Goal: Book appointment/travel/reservation

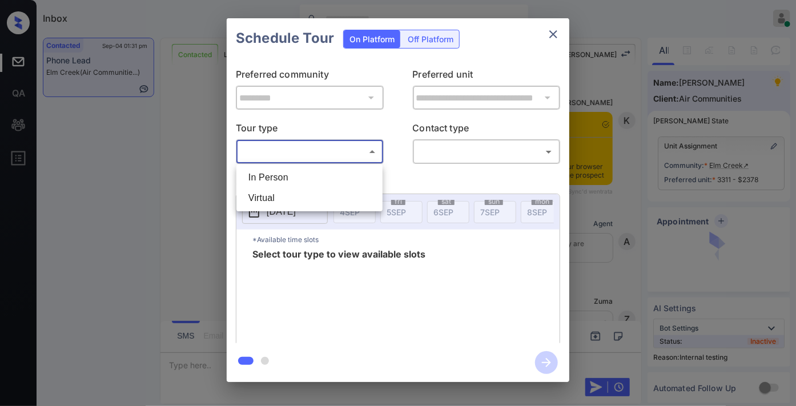
click at [304, 168] on li "In Person" at bounding box center [309, 177] width 141 height 21
type input "********"
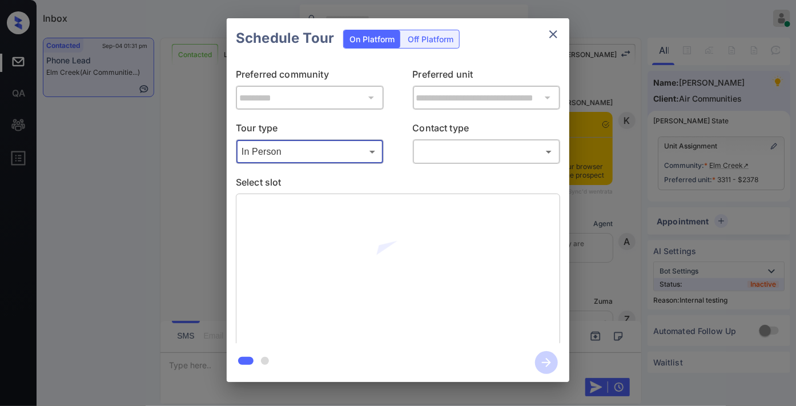
scroll to position [3634, 0]
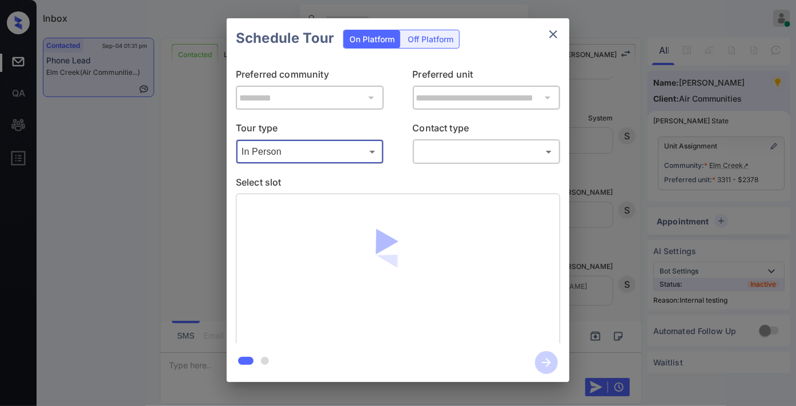
click at [443, 151] on body "Inbox Samantha Soliven Online Set yourself offline Set yourself on break Profil…" at bounding box center [398, 203] width 796 height 406
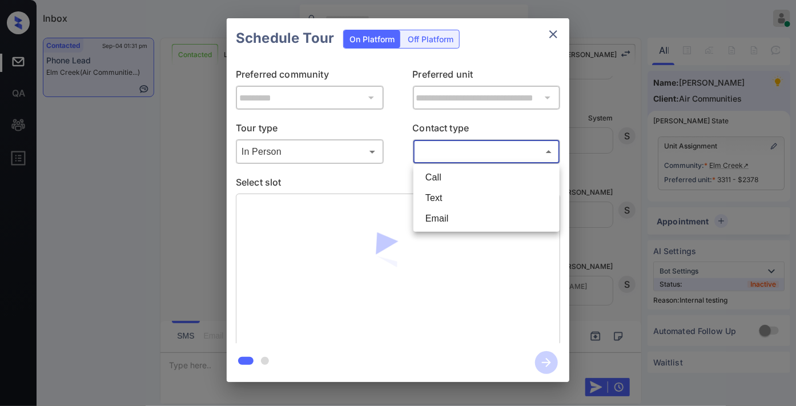
click at [455, 202] on li "Text" at bounding box center [486, 198] width 141 height 21
type input "****"
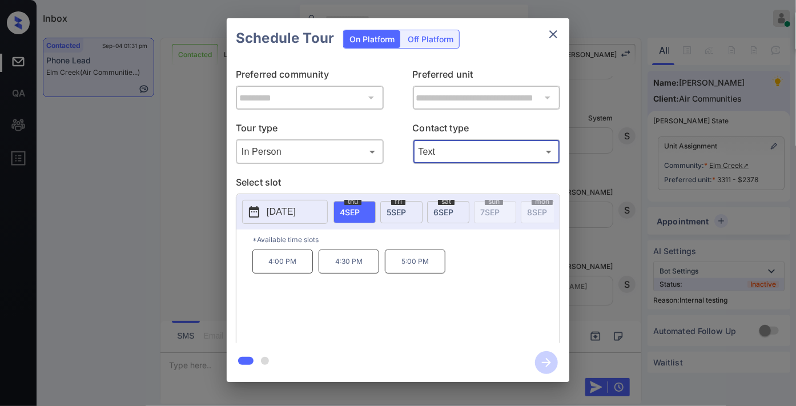
click at [282, 214] on p "[DATE]" at bounding box center [281, 212] width 29 height 14
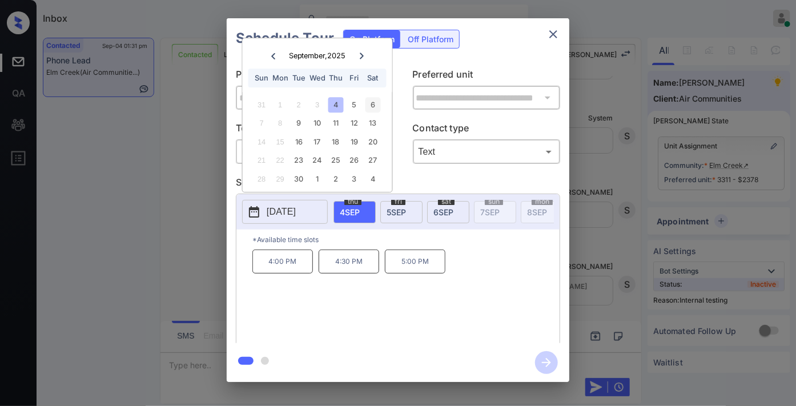
click at [372, 105] on div "6" at bounding box center [372, 104] width 15 height 15
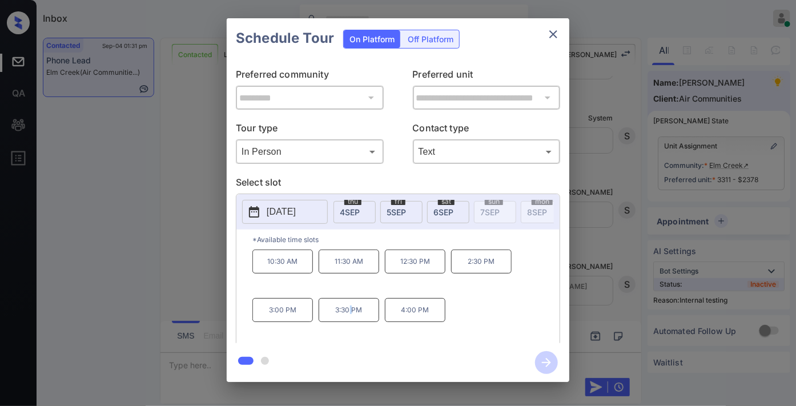
click at [351, 315] on p "3:30 PM" at bounding box center [349, 310] width 61 height 24
click at [287, 316] on p "3:00 PM" at bounding box center [282, 310] width 61 height 24
click at [543, 359] on icon "button" at bounding box center [546, 362] width 23 height 23
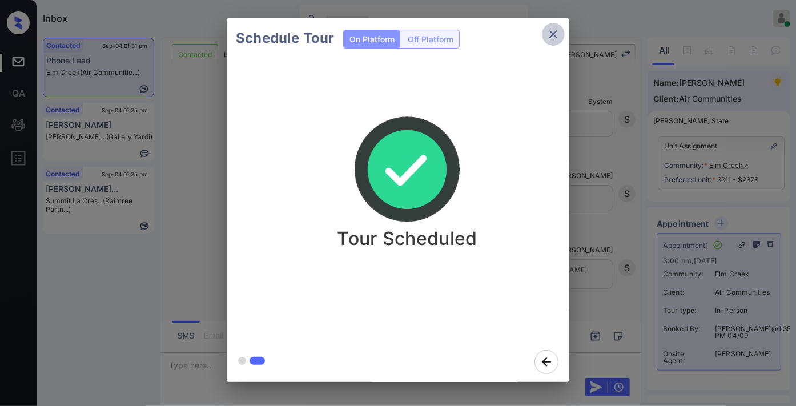
click at [552, 27] on icon "close" at bounding box center [554, 34] width 14 height 14
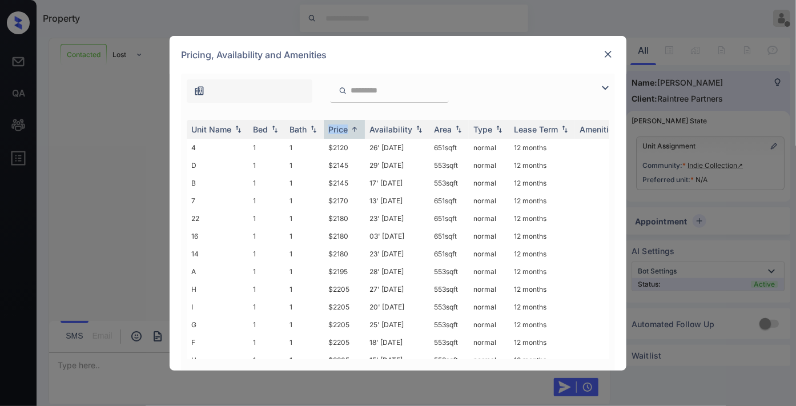
scroll to position [5136, 0]
click at [604, 84] on img at bounding box center [606, 88] width 14 height 14
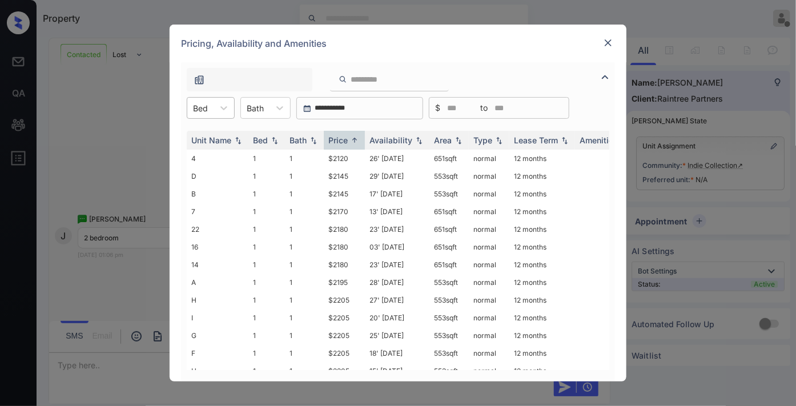
click at [213, 109] on div "Bed" at bounding box center [200, 108] width 26 height 17
click at [226, 156] on div "2" at bounding box center [211, 156] width 48 height 21
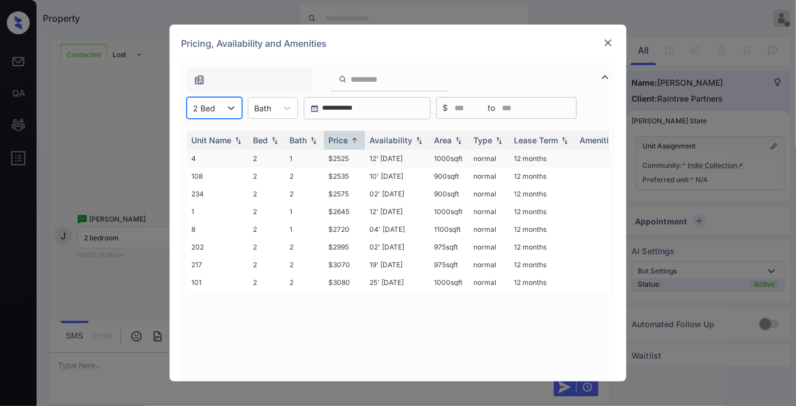
click at [347, 154] on td "$2525" at bounding box center [344, 159] width 41 height 18
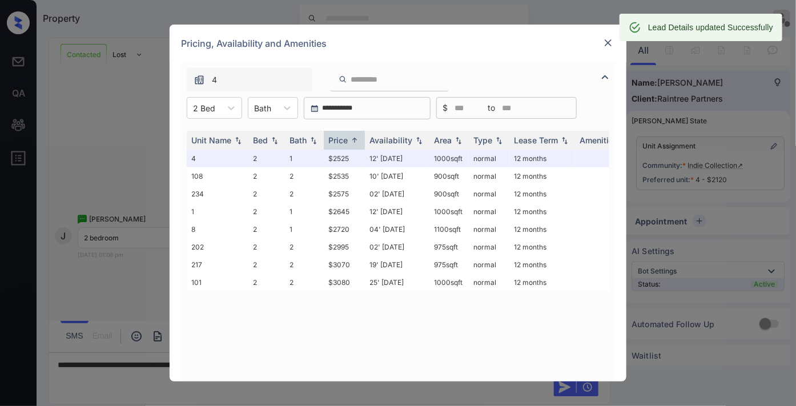
drag, startPoint x: 467, startPoint y: 54, endPoint x: 586, endPoint y: 49, distance: 118.4
click at [467, 53] on div "Pricing, Availability and Amenities" at bounding box center [398, 44] width 457 height 38
click at [603, 45] on img at bounding box center [608, 42] width 11 height 11
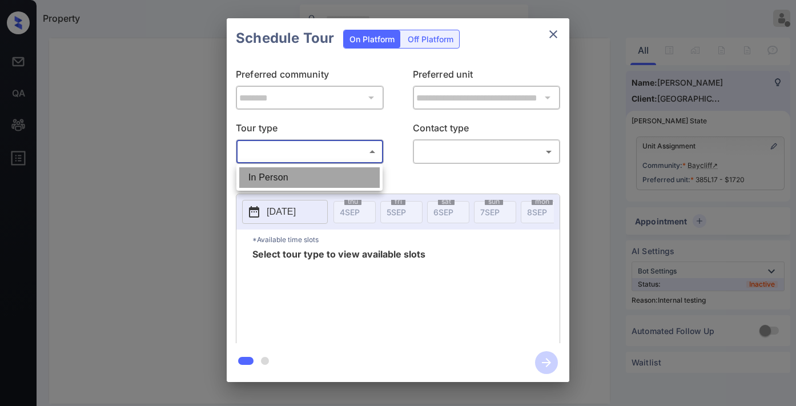
click at [300, 180] on li "In Person" at bounding box center [309, 177] width 141 height 21
type input "********"
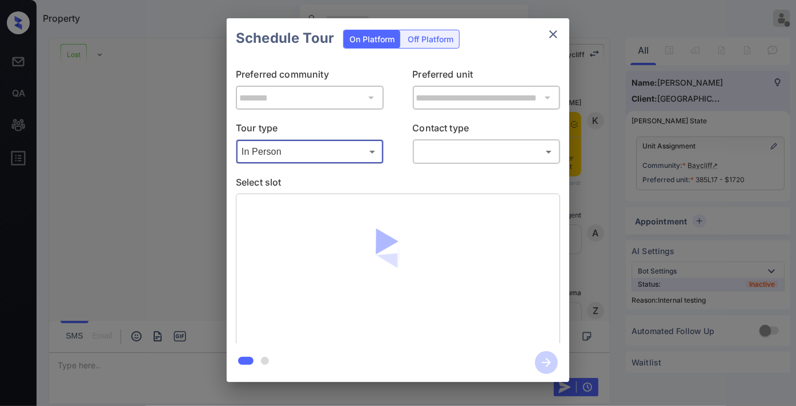
scroll to position [4595, 0]
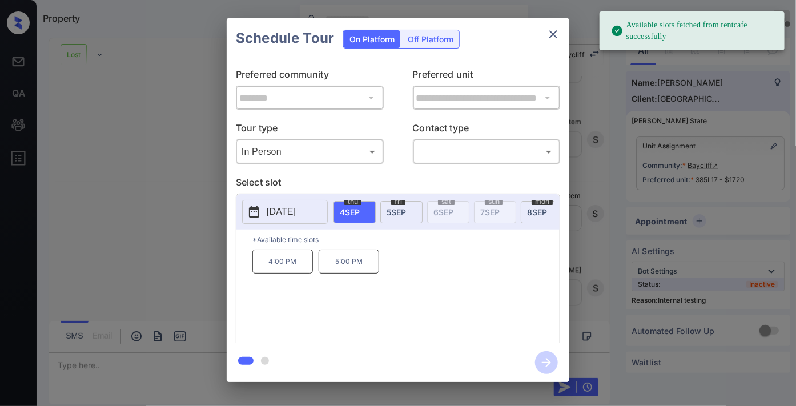
click at [396, 209] on span "5 SEP" at bounding box center [396, 212] width 19 height 10
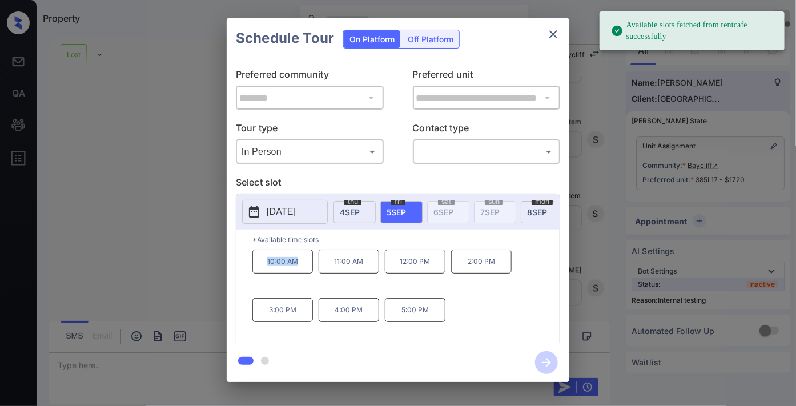
drag, startPoint x: 307, startPoint y: 265, endPoint x: 260, endPoint y: 263, distance: 47.4
click at [260, 263] on p "10:00 AM" at bounding box center [282, 262] width 61 height 24
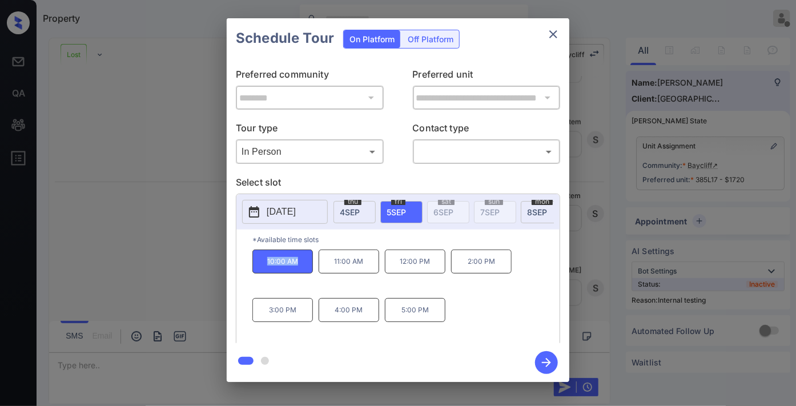
copy p "10:00 AM"
click at [547, 40] on icon "close" at bounding box center [554, 34] width 14 height 14
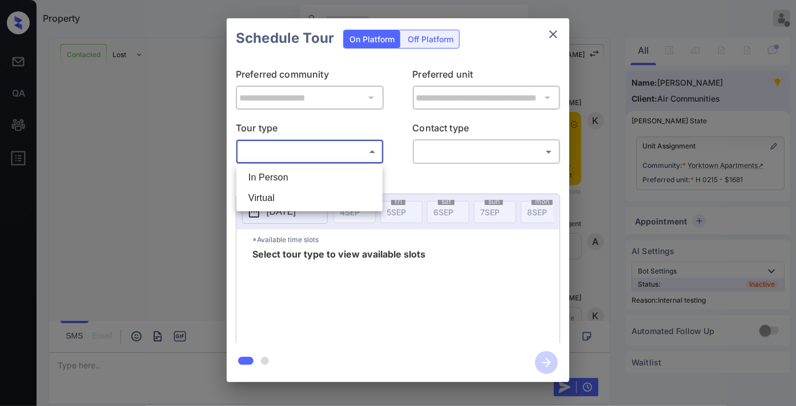
scroll to position [3796, 0]
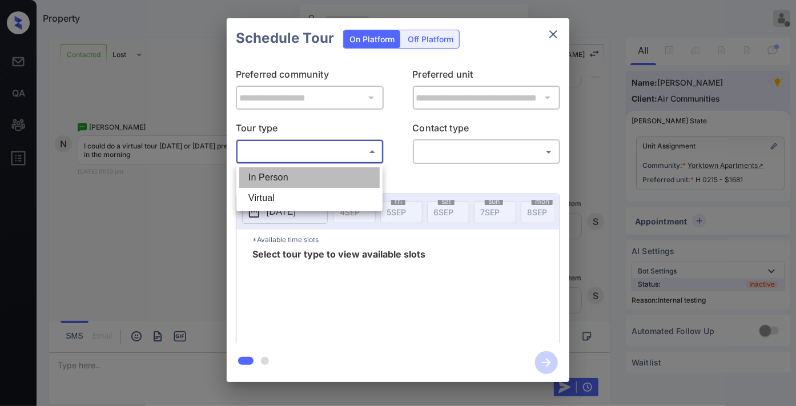
click at [314, 176] on li "In Person" at bounding box center [309, 177] width 141 height 21
type input "********"
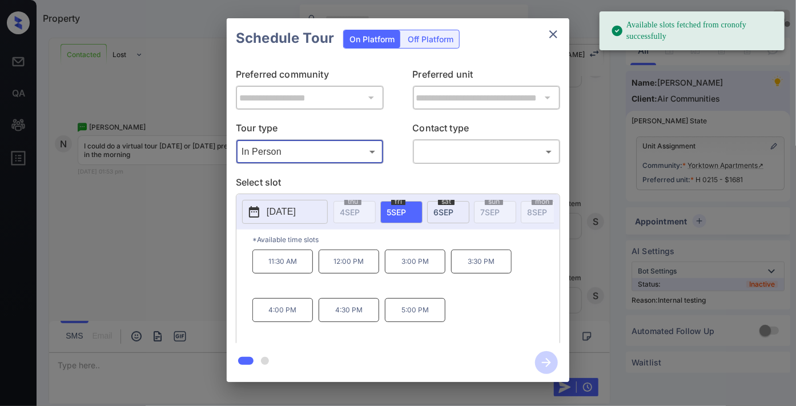
click at [283, 207] on p "[DATE]" at bounding box center [281, 212] width 29 height 14
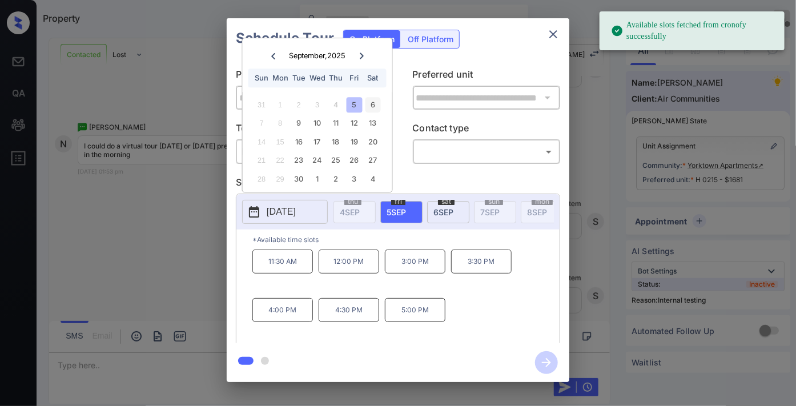
click at [371, 99] on div "6" at bounding box center [372, 104] width 15 height 15
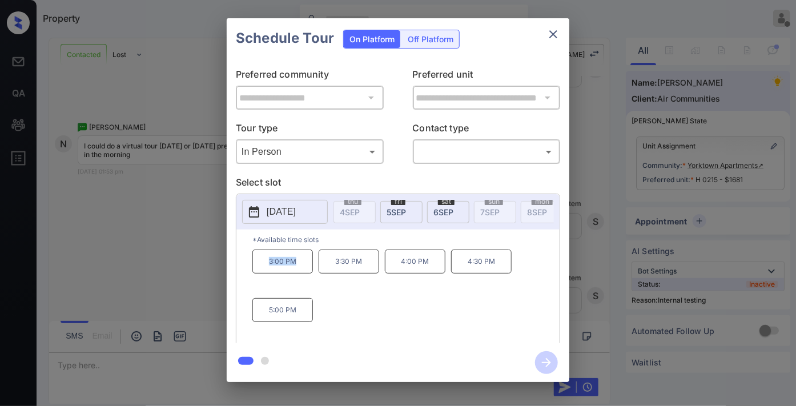
drag, startPoint x: 304, startPoint y: 270, endPoint x: 257, endPoint y: 271, distance: 47.4
click at [257, 271] on p "3:00 PM" at bounding box center [282, 262] width 61 height 24
copy p "3:00 PM"
click at [558, 31] on icon "close" at bounding box center [554, 34] width 14 height 14
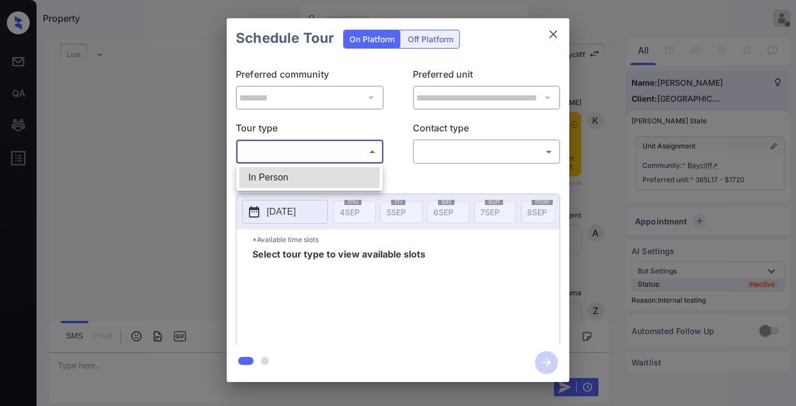
click at [311, 181] on li "In Person" at bounding box center [309, 177] width 141 height 21
click at [440, 147] on div at bounding box center [398, 203] width 796 height 406
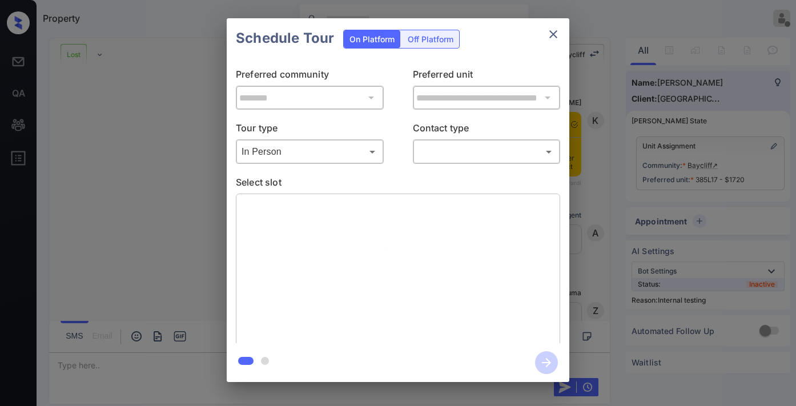
type input "********"
click at [446, 158] on div at bounding box center [398, 203] width 796 height 406
click at [470, 156] on body "Property [PERSON_NAME] Offline Set yourself online Set yourself on break Profil…" at bounding box center [398, 203] width 796 height 406
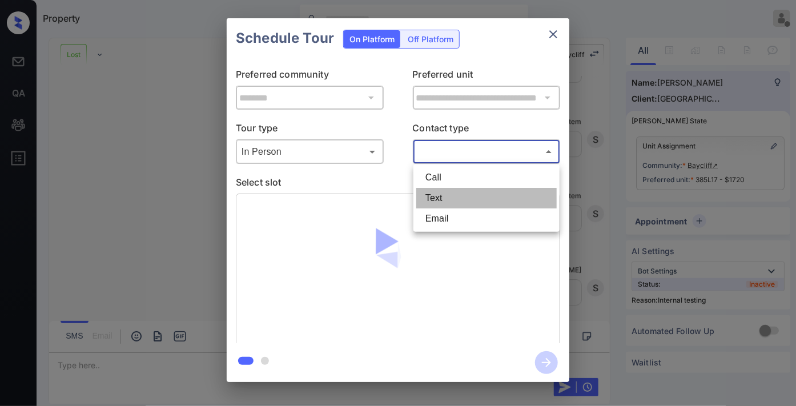
click at [475, 194] on li "Text" at bounding box center [486, 198] width 141 height 21
type input "****"
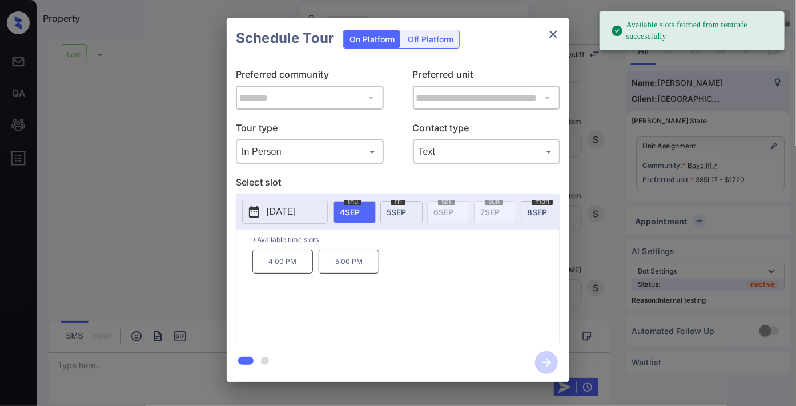
click at [398, 214] on span "5 SEP" at bounding box center [396, 212] width 19 height 10
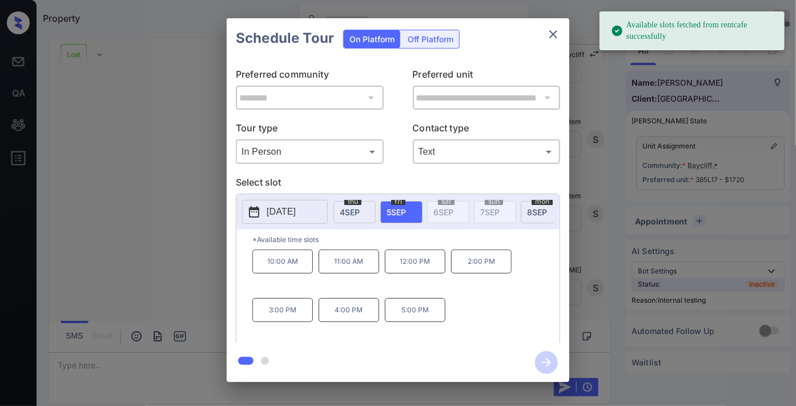
click at [429, 316] on p "5:00 PM" at bounding box center [415, 310] width 61 height 24
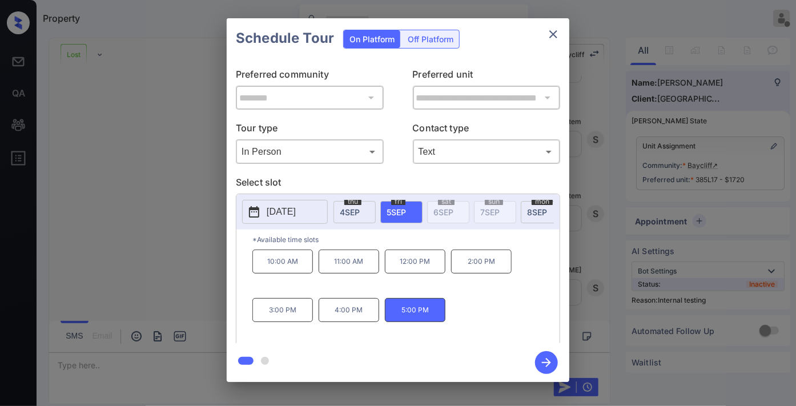
click at [547, 364] on icon "button" at bounding box center [546, 362] width 9 height 9
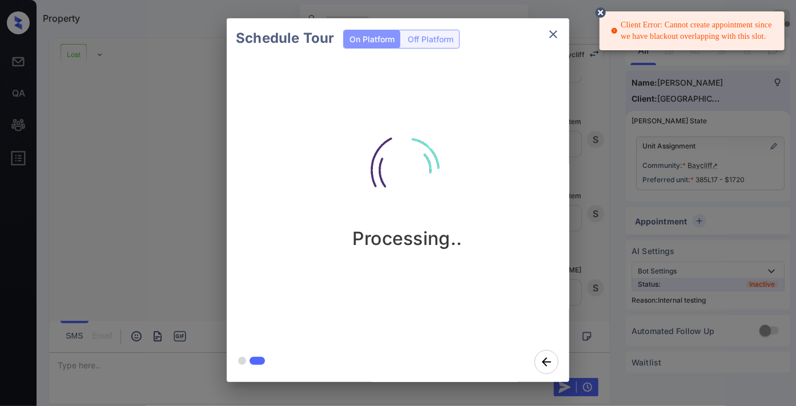
click at [598, 10] on icon at bounding box center [601, 12] width 10 height 10
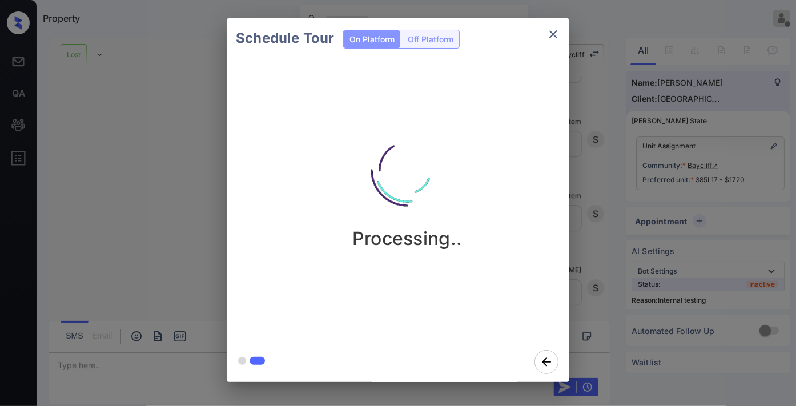
click at [557, 40] on icon "close" at bounding box center [554, 34] width 14 height 14
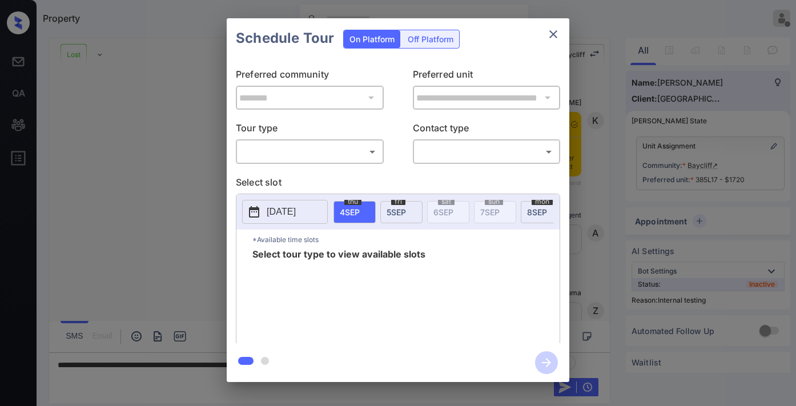
click at [370, 151] on body "Property [PERSON_NAME] Offline Set yourself online Set yourself on break Profil…" at bounding box center [398, 203] width 796 height 406
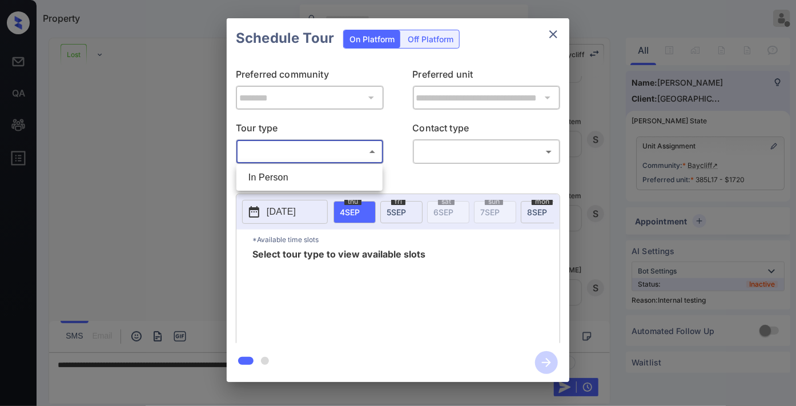
click at [339, 172] on li "In Person" at bounding box center [309, 177] width 141 height 21
click at [442, 150] on div at bounding box center [398, 203] width 796 height 406
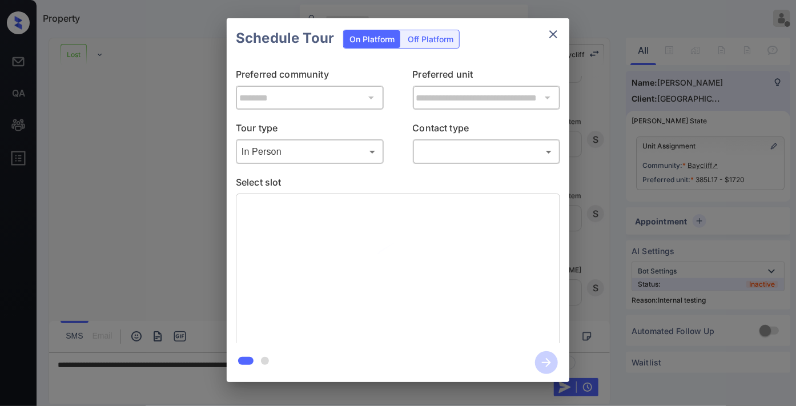
type input "********"
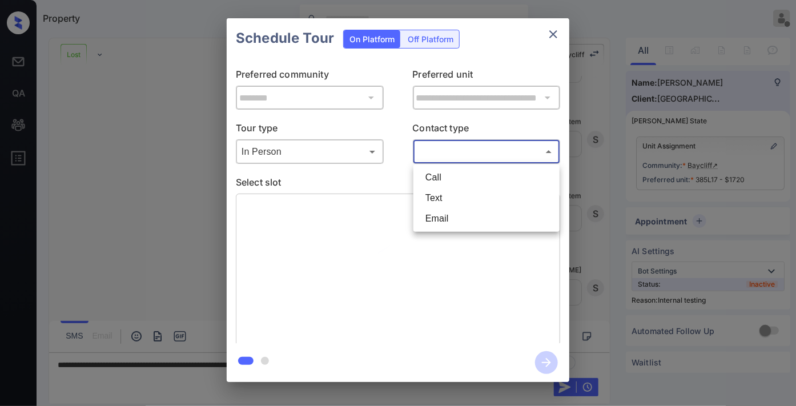
click at [442, 150] on body "Property [PERSON_NAME] Offline Set yourself online Set yourself on break Profil…" at bounding box center [398, 203] width 796 height 406
click at [459, 199] on li "Text" at bounding box center [486, 198] width 141 height 21
type input "****"
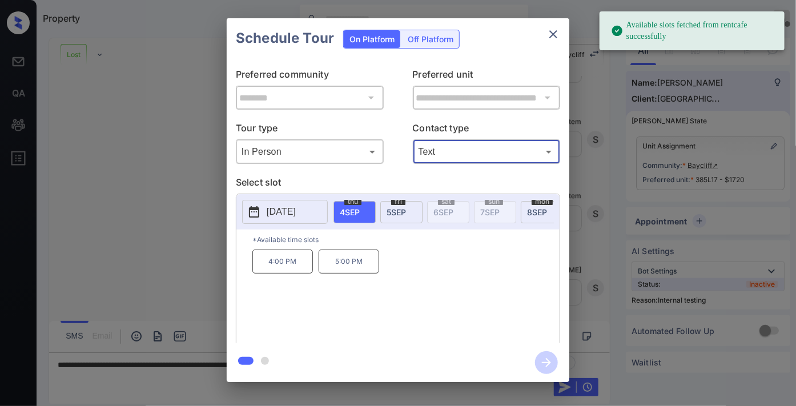
click at [410, 213] on div "[DATE]" at bounding box center [401, 212] width 42 height 22
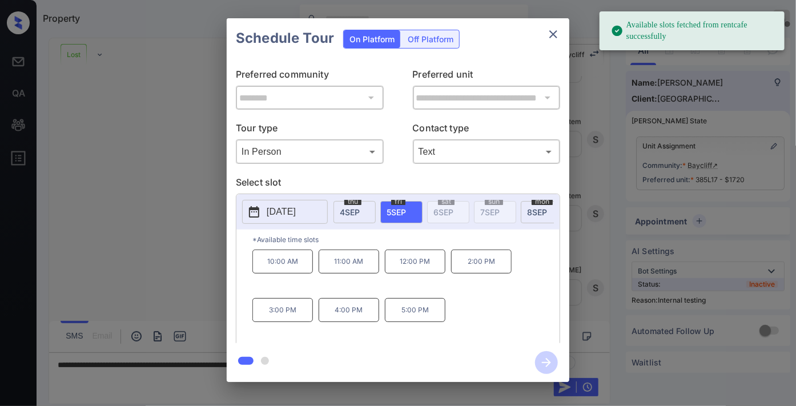
click at [358, 318] on p "4:00 PM" at bounding box center [349, 310] width 61 height 24
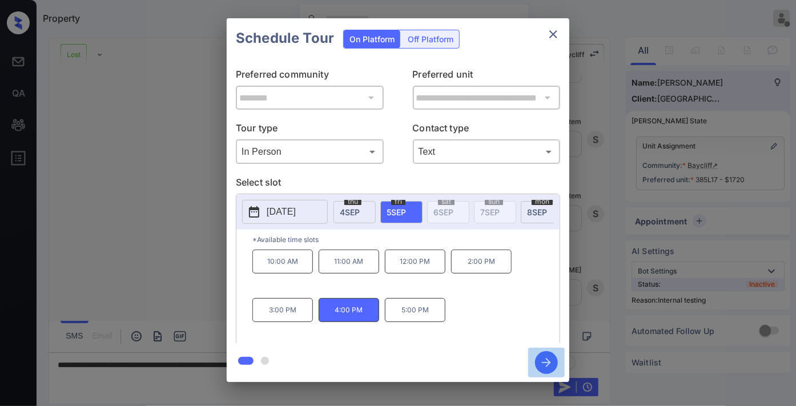
click at [550, 352] on icon "button" at bounding box center [546, 362] width 23 height 23
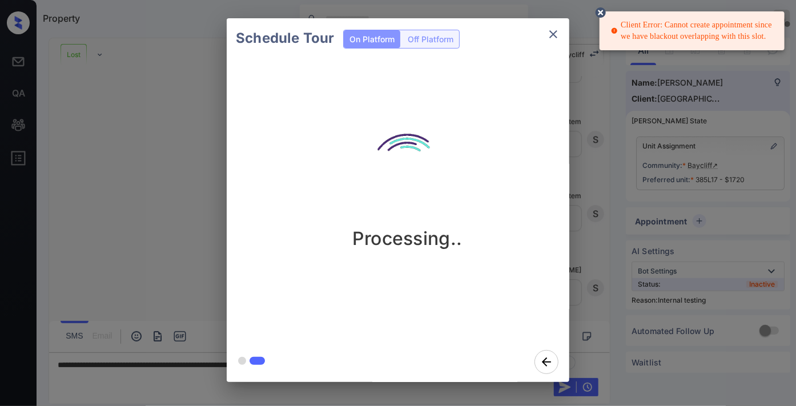
click at [557, 32] on icon "close" at bounding box center [554, 34] width 14 height 14
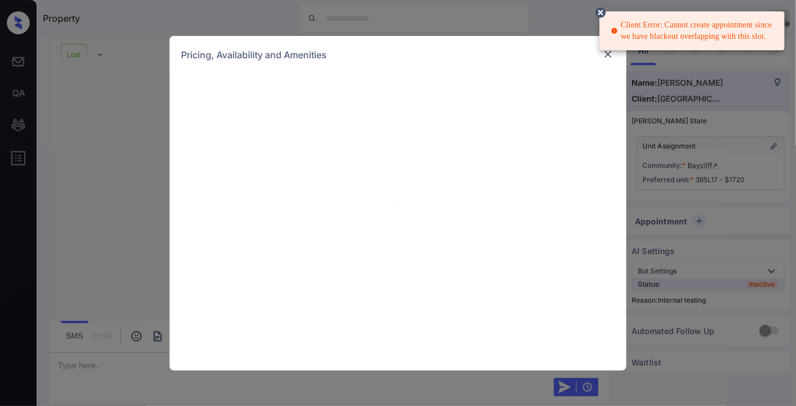
scroll to position [2682, 0]
click at [599, 10] on circle at bounding box center [601, 12] width 7 height 7
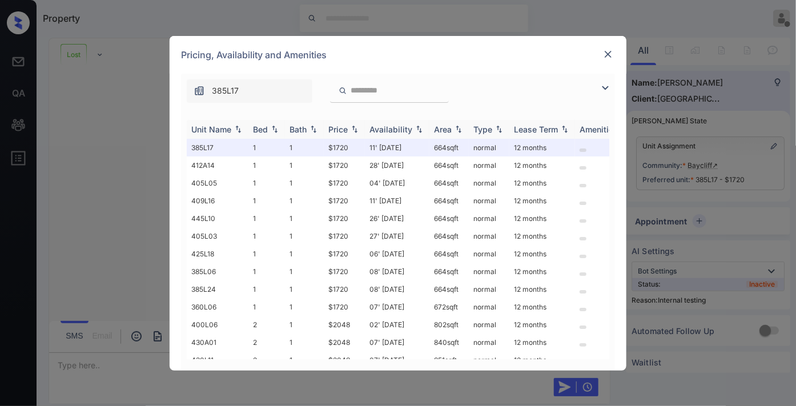
click at [343, 129] on div "Price" at bounding box center [337, 130] width 19 height 10
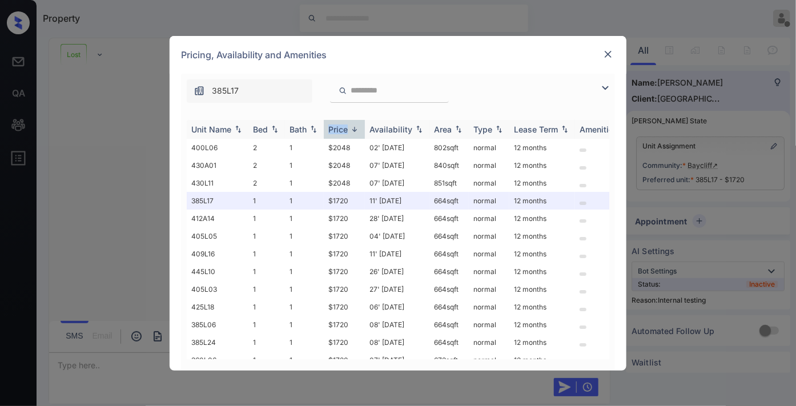
click at [343, 129] on div "Price" at bounding box center [337, 130] width 19 height 10
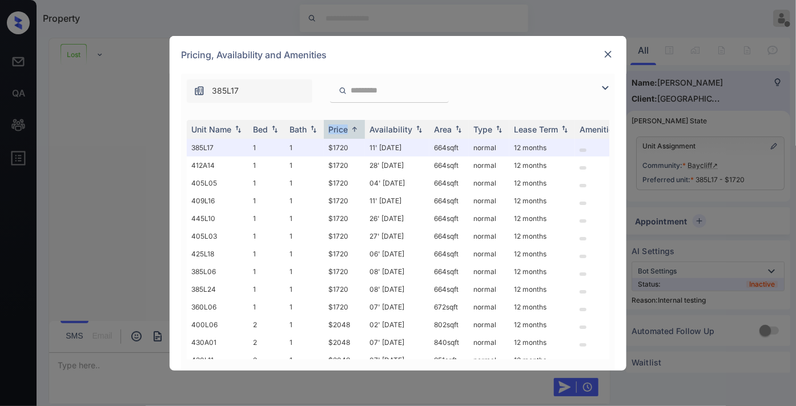
click at [610, 55] on img at bounding box center [608, 54] width 11 height 11
